Goal: Information Seeking & Learning: Learn about a topic

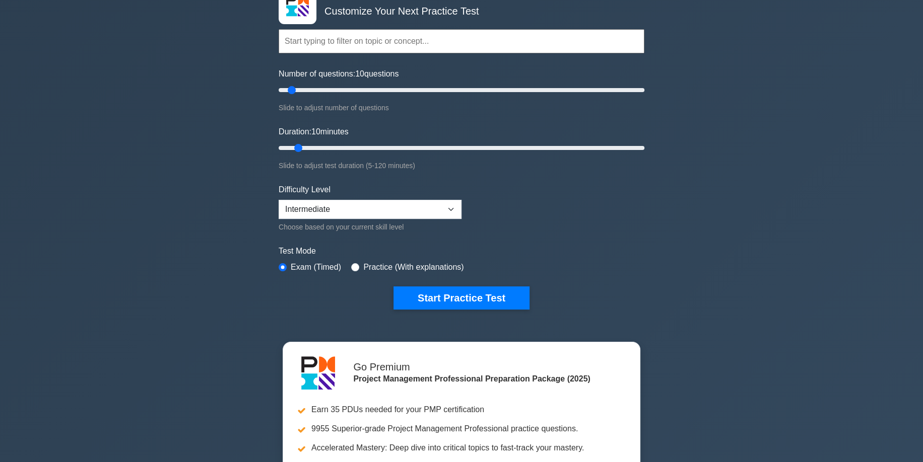
scroll to position [101, 0]
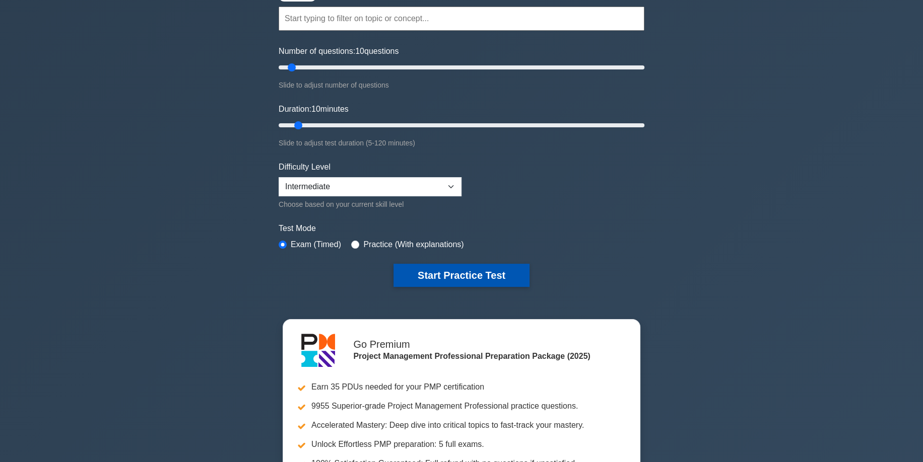
click at [437, 273] on button "Start Practice Test" at bounding box center [461, 275] width 136 height 23
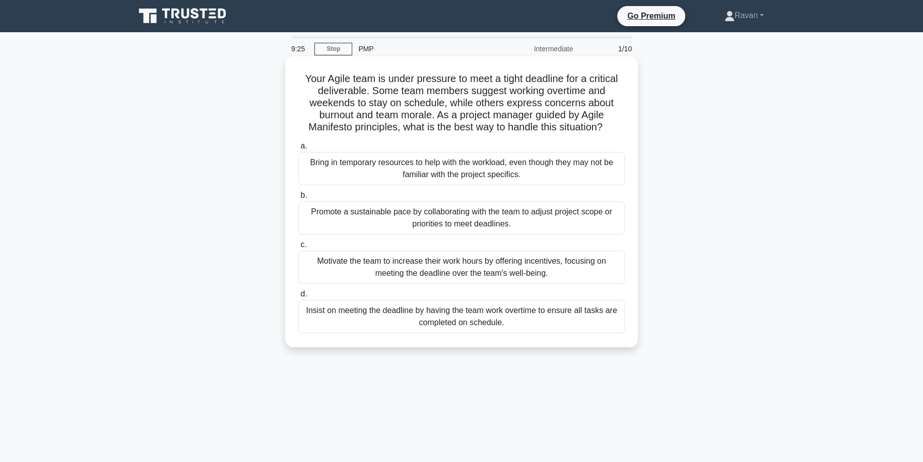
drag, startPoint x: 298, startPoint y: 70, endPoint x: 606, endPoint y: 125, distance: 313.5
click at [606, 125] on div "Your Agile team is under pressure to meet a tight deadline for a critical deliv…" at bounding box center [461, 201] width 344 height 283
copy h5 "Your Agile team is under pressure to meet a tight deadline for a critical deliv…"
click at [354, 145] on label "a. Bring in temporary resources to help with the workload, even though they may…" at bounding box center [461, 162] width 326 height 45
click at [298, 145] on input "a. Bring in temporary resources to help with the workload, even though they may…" at bounding box center [298, 146] width 0 height 7
